Goal: Task Accomplishment & Management: Manage account settings

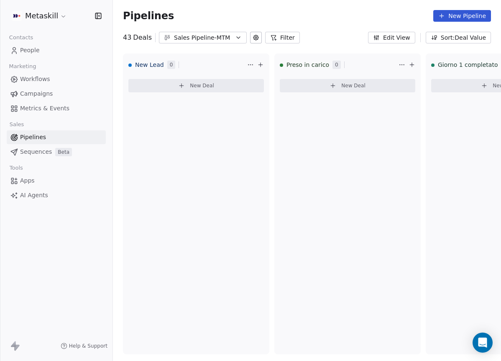
scroll to position [0, 990]
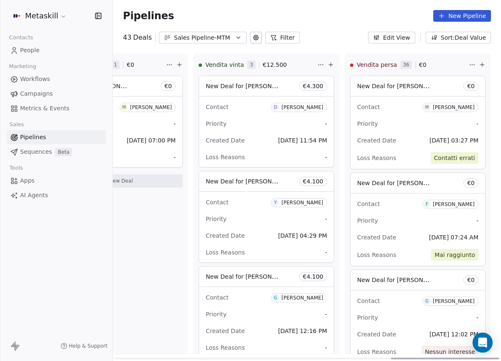
click at [173, 306] on div "Attesa pagamento 1 € 0 New Deal for Matteo Cucchi € 0 Contact M Matteo Cucchi P…" at bounding box center [115, 204] width 146 height 301
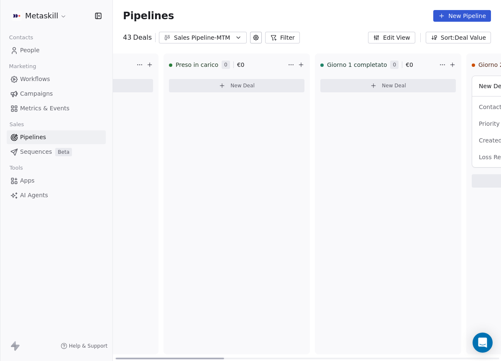
scroll to position [0, 0]
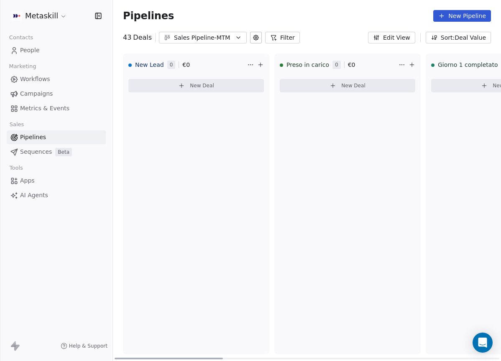
drag, startPoint x: 418, startPoint y: 358, endPoint x: 160, endPoint y: 179, distance: 314.3
click at [133, 358] on div at bounding box center [169, 359] width 108 height 2
click at [220, 37] on div "Sales Pipeline-MTM" at bounding box center [203, 37] width 58 height 9
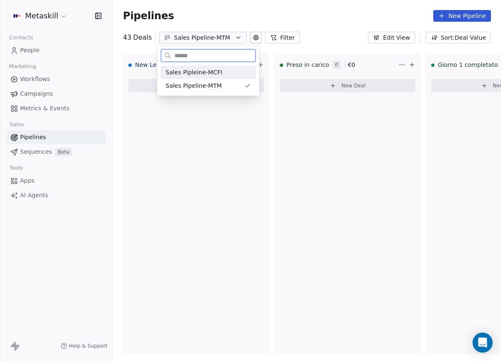
click at [224, 69] on div "Sales Pipleine-MCFI" at bounding box center [208, 72] width 85 height 9
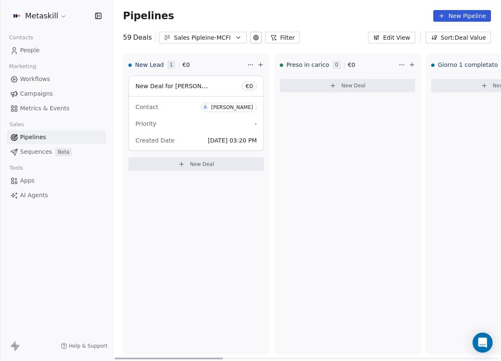
click at [181, 100] on div "Contact A Andrea Prinza" at bounding box center [196, 107] width 121 height 14
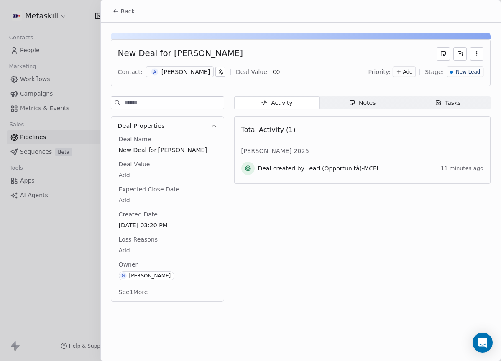
click at [363, 107] on div "Notes" at bounding box center [362, 103] width 27 height 9
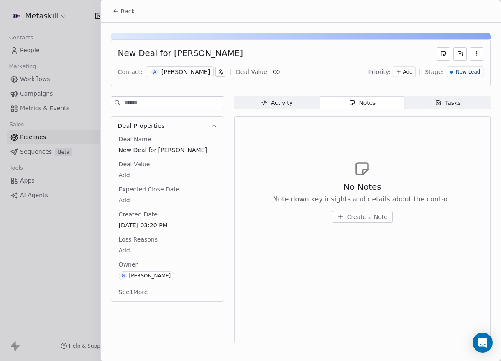
click at [178, 74] on div "[PERSON_NAME]" at bounding box center [185, 72] width 49 height 8
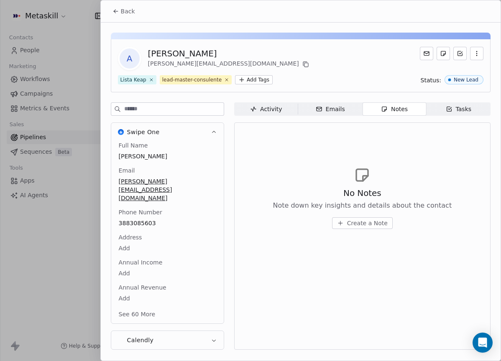
click at [343, 102] on div "A Andrea Prinza andrea.prinza9@gmail.com Lista Keap lead-master-consulente Add …" at bounding box center [301, 189] width 400 height 333
click at [117, 0] on div "Back" at bounding box center [301, 11] width 400 height 22
click at [122, 5] on button "Back" at bounding box center [124, 11] width 33 height 15
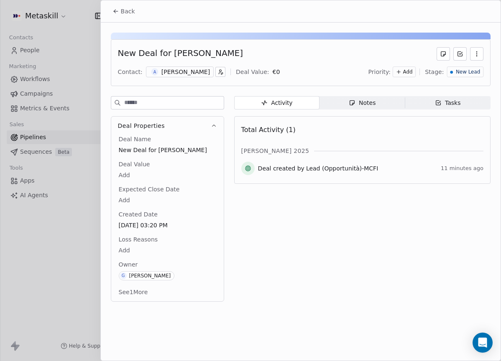
click at [198, 75] on div "A Andrea Prinza" at bounding box center [180, 72] width 68 height 11
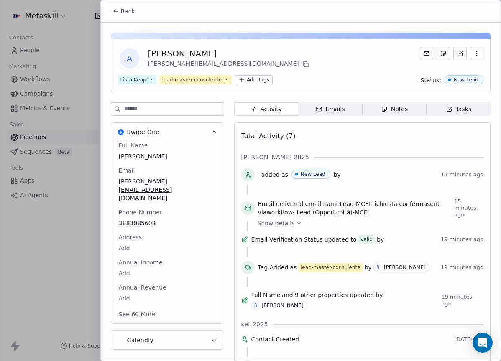
scroll to position [26, 0]
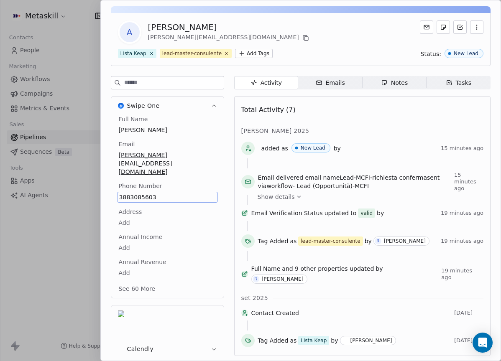
click at [148, 206] on div "Full Name Andrea Prinza Email andrea.prinza9@gmail.com Phone Number 3883085603 …" at bounding box center [167, 205] width 101 height 180
click at [396, 77] on span "Notes Notes" at bounding box center [394, 82] width 64 height 13
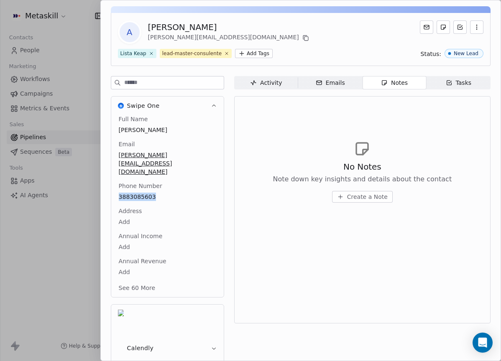
click at [396, 79] on div "A Andrea Prinza andrea.prinza9@gmail.com Lista Keap lead-master-consulente Add …" at bounding box center [301, 196] width 400 height 401
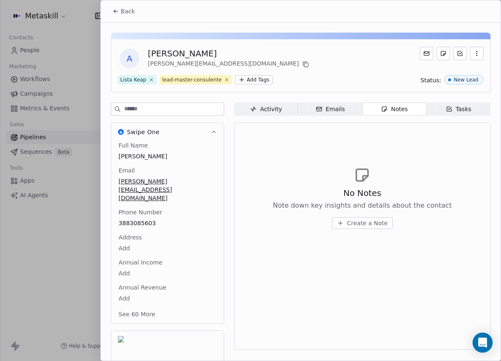
click at [390, 187] on div "No Notes Note down key insights and details about the contact" at bounding box center [362, 198] width 179 height 23
click at [407, 175] on div "No Notes Note down key insights and details about the contact Create a Note" at bounding box center [362, 197] width 242 height 103
click at [301, 65] on button at bounding box center [306, 64] width 10 height 10
click at [374, 229] on div "No Notes Note down key insights and details about the contact Create a Note" at bounding box center [362, 197] width 242 height 103
click at [373, 226] on span "Create a Note" at bounding box center [367, 223] width 41 height 8
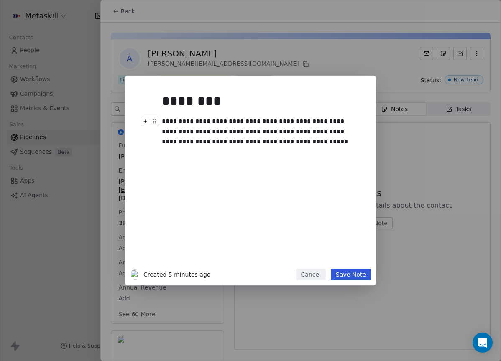
click at [459, 202] on div "**********" at bounding box center [250, 181] width 501 height 210
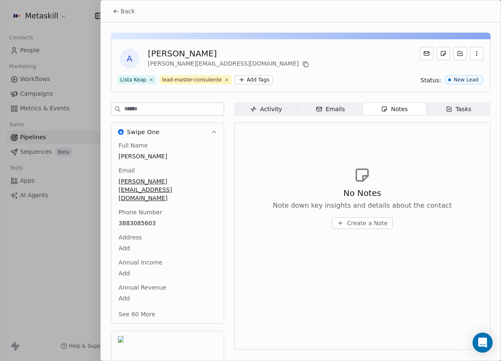
click at [314, 55] on div "A Andrea Prinza andrea.prinza9@gmail.com" at bounding box center [301, 58] width 366 height 23
click at [301, 68] on button at bounding box center [306, 64] width 10 height 10
click at [276, 97] on div "A Andrea Prinza andrea.prinza9@gmail.com Lista Keap lead-master-consulente Add …" at bounding box center [301, 223] width 400 height 401
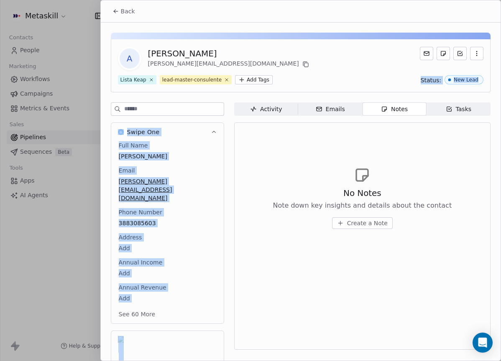
click at [274, 106] on div "Activity" at bounding box center [266, 109] width 32 height 9
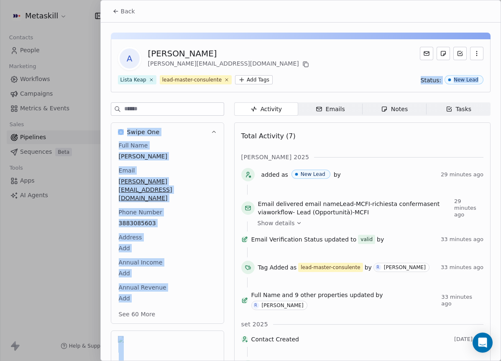
click at [400, 108] on div "Notes" at bounding box center [394, 109] width 27 height 9
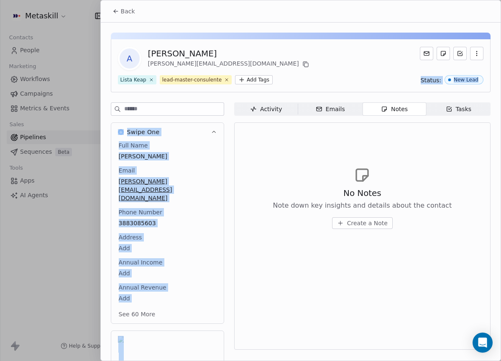
click at [378, 220] on span "Create a Note" at bounding box center [367, 223] width 41 height 8
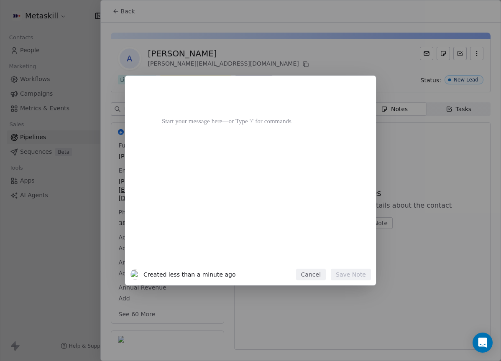
click at [305, 264] on div at bounding box center [263, 177] width 202 height 178
click at [325, 280] on button "Cancel" at bounding box center [311, 275] width 30 height 12
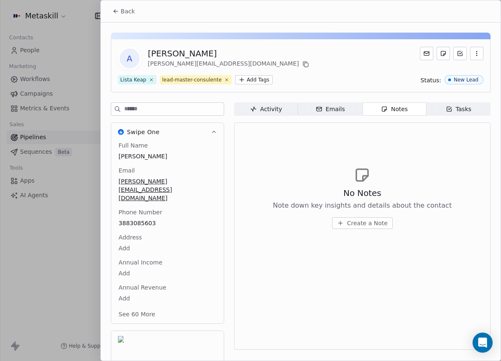
click at [382, 226] on span "Create a Note" at bounding box center [367, 223] width 41 height 8
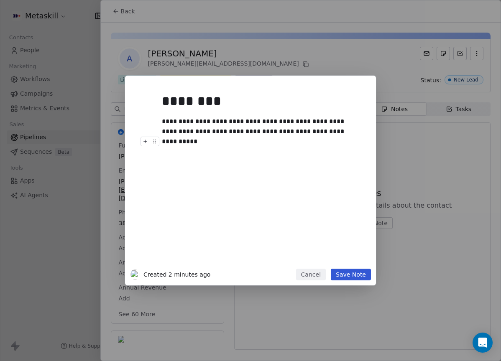
click at [187, 138] on div at bounding box center [263, 142] width 202 height 10
click at [182, 127] on div "**********" at bounding box center [260, 127] width 196 height 20
click at [171, 128] on div "**********" at bounding box center [260, 127] width 196 height 20
click at [173, 130] on div "**********" at bounding box center [260, 127] width 196 height 20
click at [322, 133] on div "**********" at bounding box center [260, 127] width 196 height 20
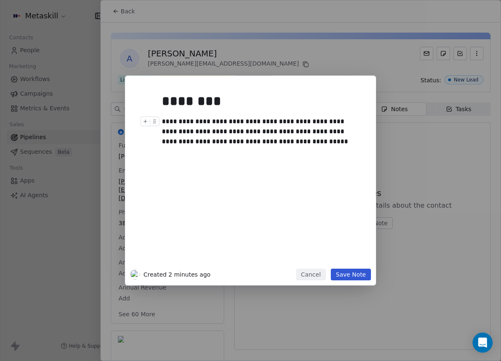
click at [335, 131] on div "**********" at bounding box center [260, 132] width 196 height 30
click at [256, 143] on div "**********" at bounding box center [260, 132] width 196 height 30
click at [360, 270] on button "Save Note" at bounding box center [351, 275] width 40 height 12
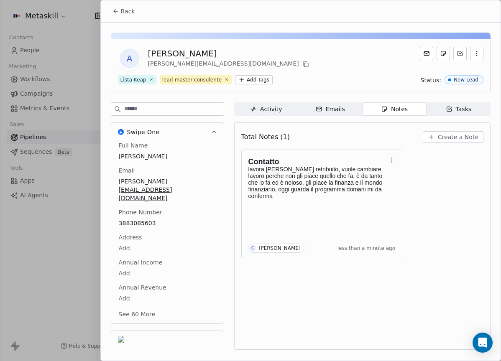
click at [117, 11] on icon at bounding box center [116, 11] width 7 height 7
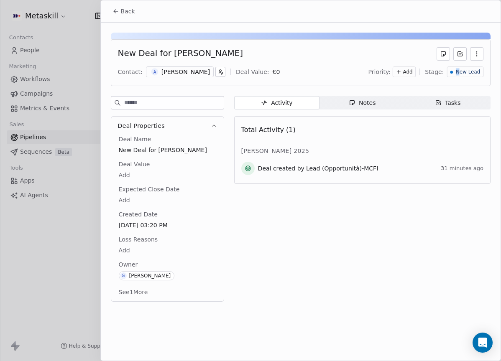
click at [459, 73] on span "New Lead" at bounding box center [468, 72] width 24 height 7
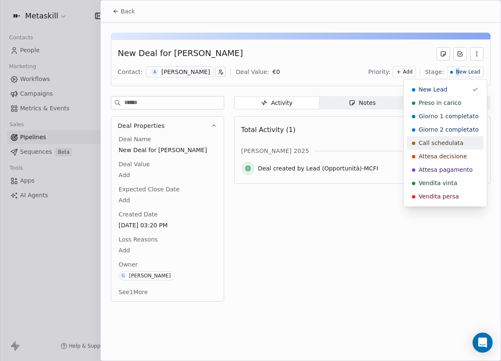
click at [447, 151] on div "Attesa decisione" at bounding box center [445, 156] width 77 height 13
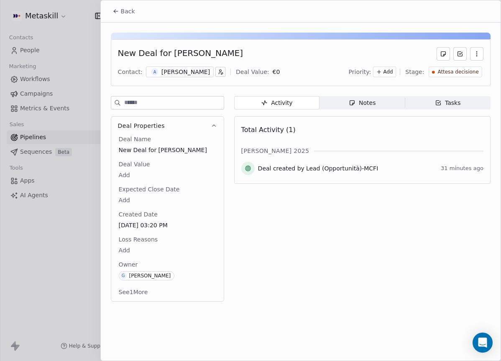
drag, startPoint x: 110, startPoint y: 5, endPoint x: 114, endPoint y: 7, distance: 4.9
click at [110, 5] on button "Back" at bounding box center [124, 11] width 33 height 15
